Goal: Register for event/course

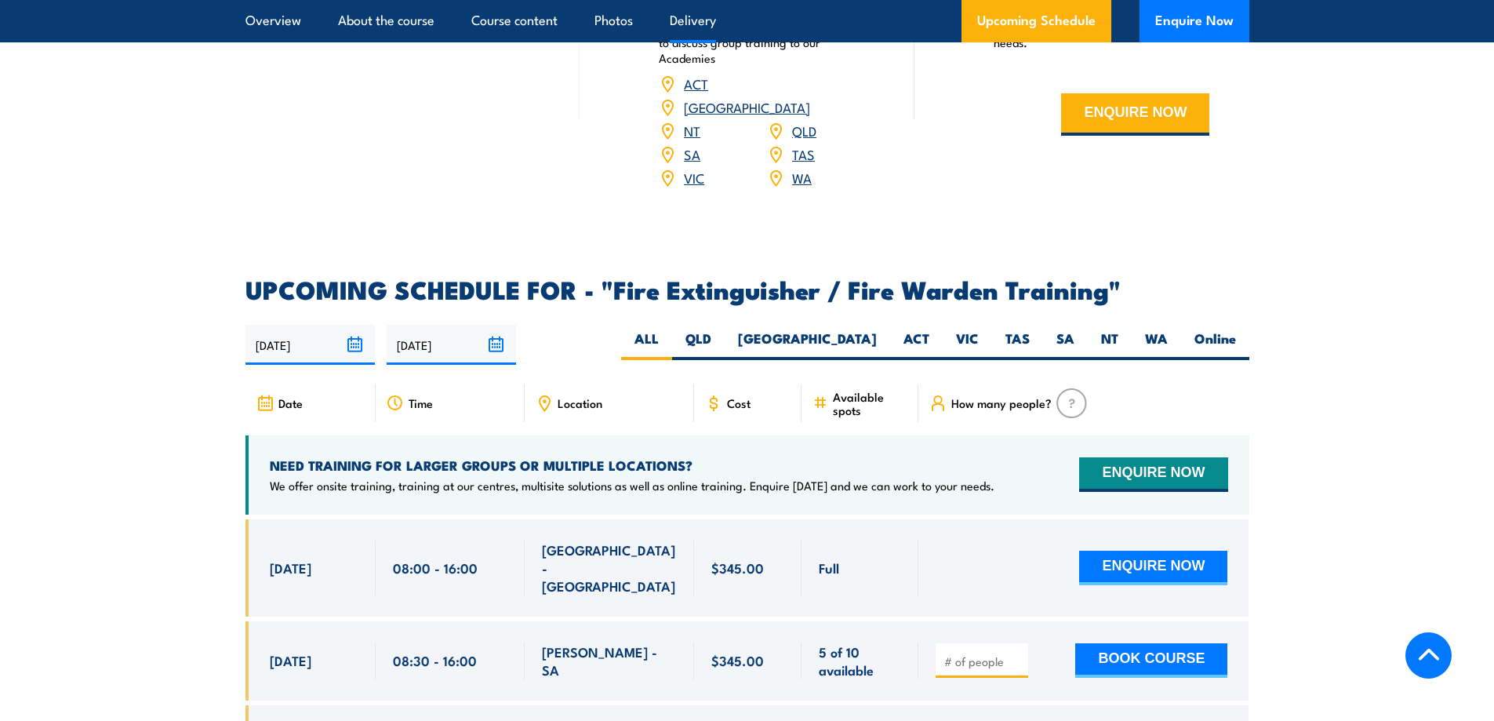
scroll to position [2117, 0]
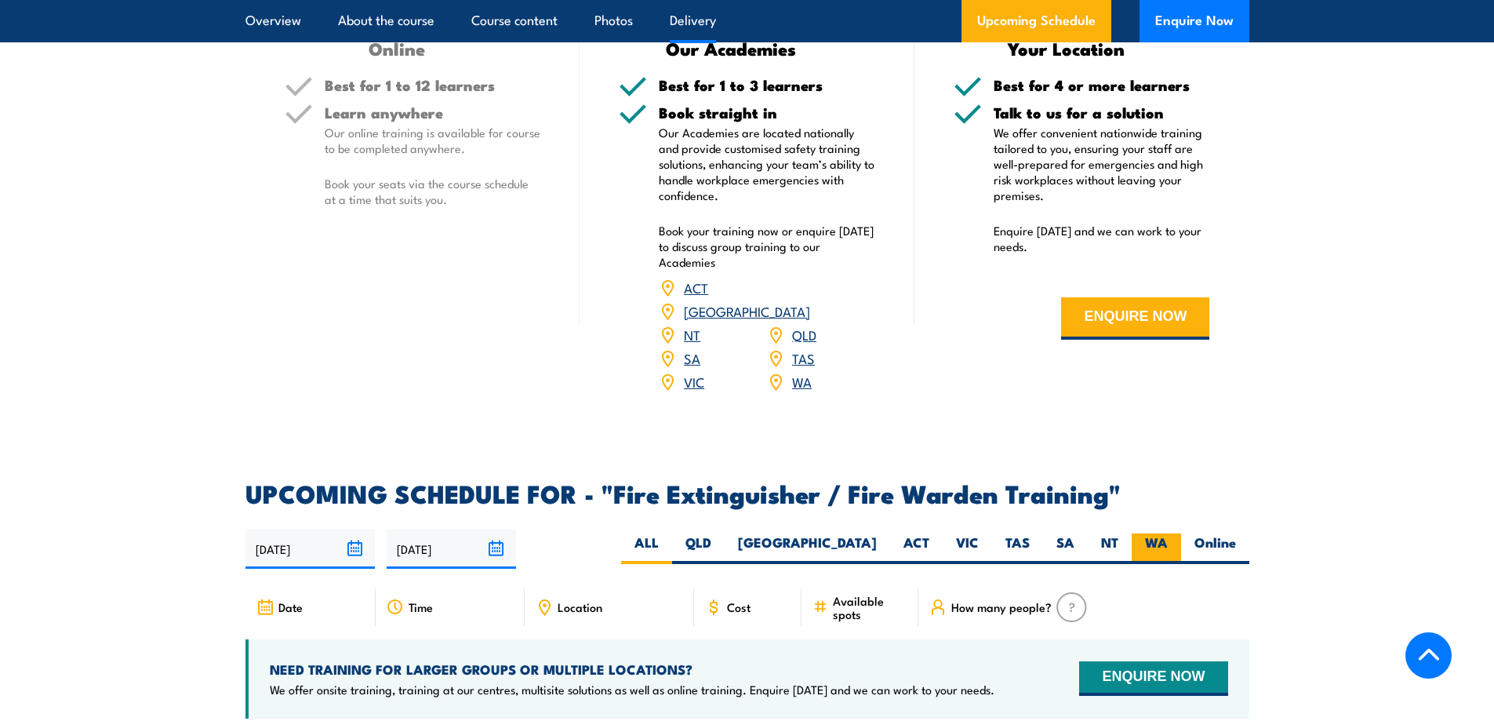
click at [1159, 533] on label "WA" at bounding box center [1155, 548] width 49 height 31
click at [1167, 533] on input "WA" at bounding box center [1172, 538] width 10 height 10
radio input "true"
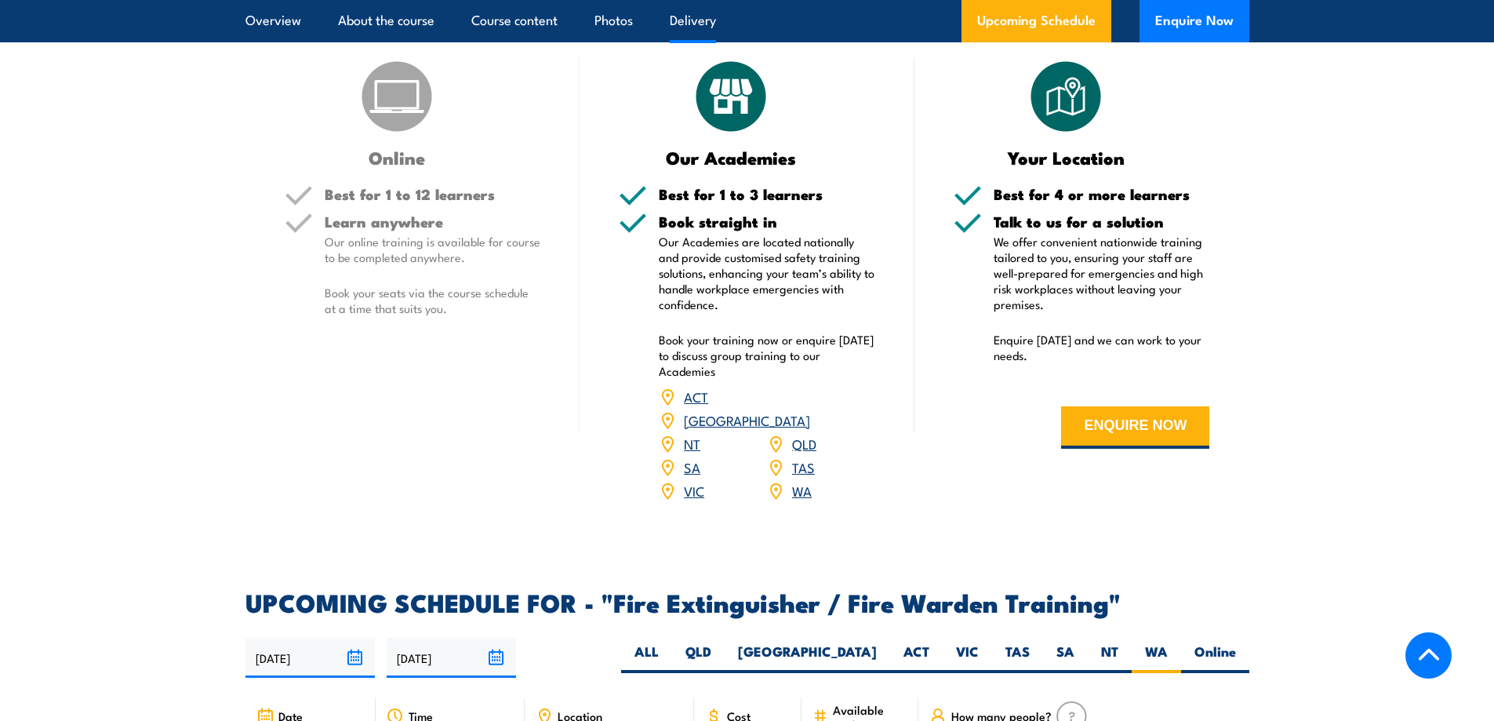
scroll to position [1948, 0]
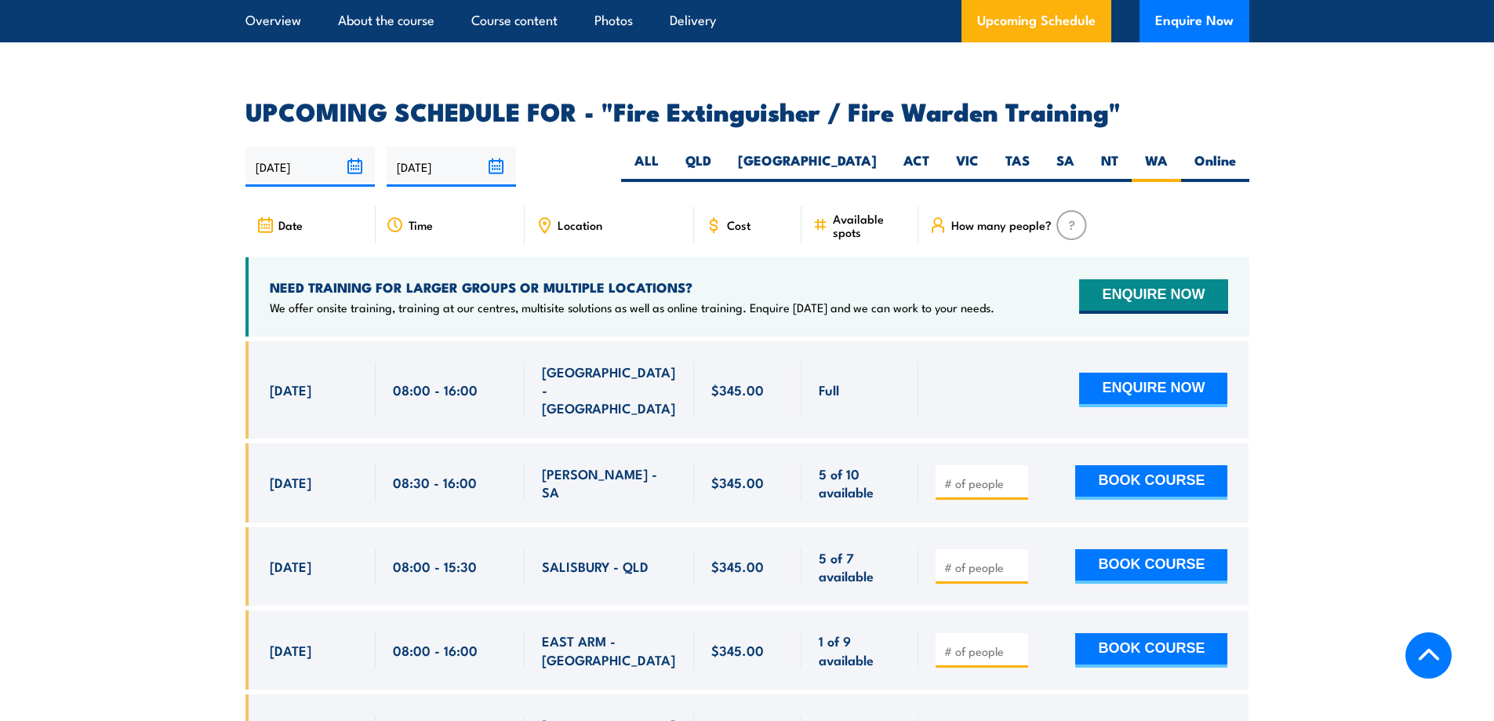
scroll to position [2587, 0]
